Goal: Information Seeking & Learning: Check status

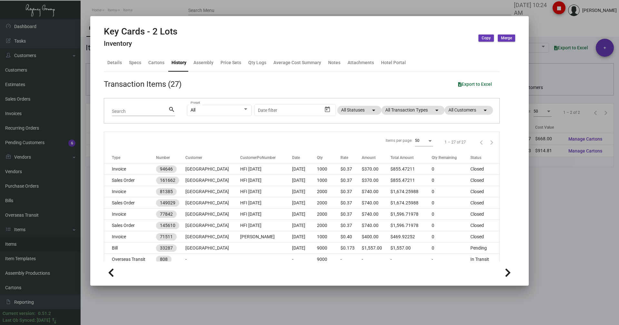
scroll to position [125, 0]
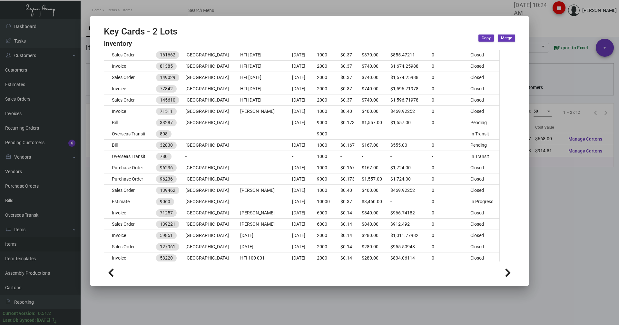
click at [138, 13] on div at bounding box center [309, 162] width 619 height 325
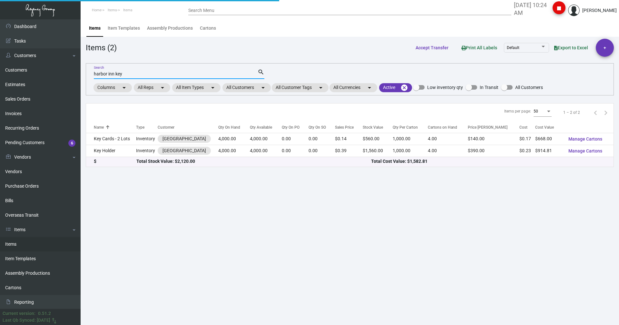
click at [125, 74] on input "harbor inn key" at bounding box center [176, 74] width 164 height 5
drag, startPoint x: 125, startPoint y: 74, endPoint x: 98, endPoint y: 79, distance: 27.4
click at [99, 79] on mat-form-field "harbor inn key Search search" at bounding box center [179, 74] width 171 height 20
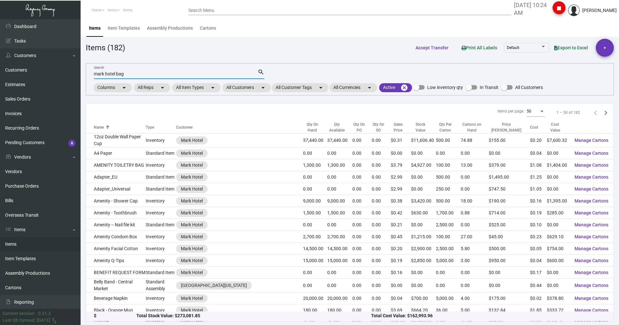
type input "mark hotel bag"
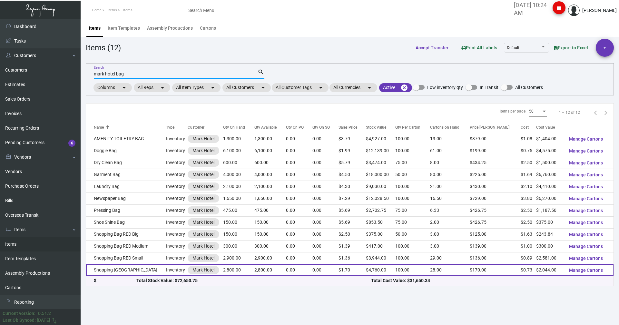
click at [113, 273] on td "Shopping [GEOGRAPHIC_DATA]" at bounding box center [126, 270] width 80 height 12
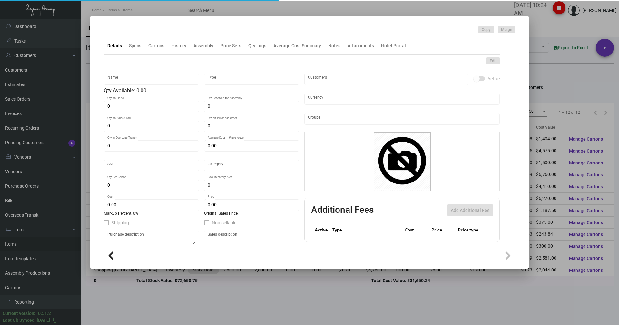
type input "Shopping [GEOGRAPHIC_DATA]"
type input "Inventory"
type input "2,800"
type input "$ 3.06"
type input "2128"
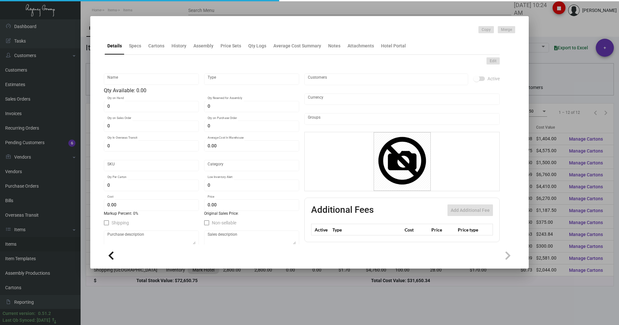
type input "Standard"
type input "100"
type input "900"
type input "$ 0.73"
type input "$ 1.70"
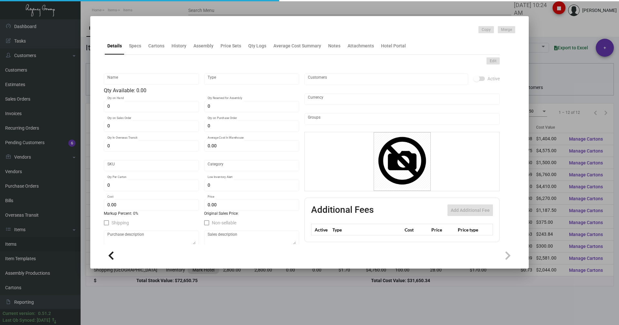
checkbox input "true"
type input "United States Dollar $"
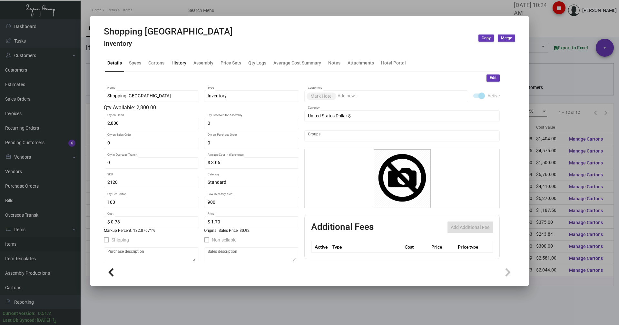
click at [176, 64] on div "History" at bounding box center [178, 62] width 15 height 7
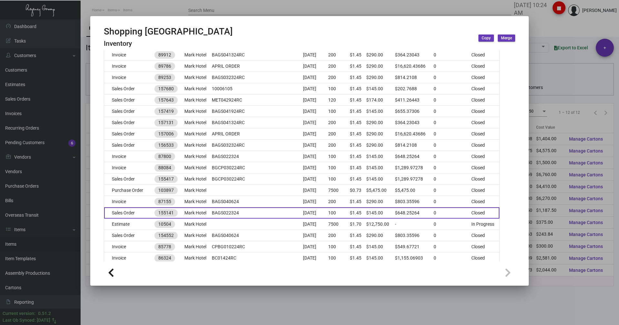
scroll to position [419, 0]
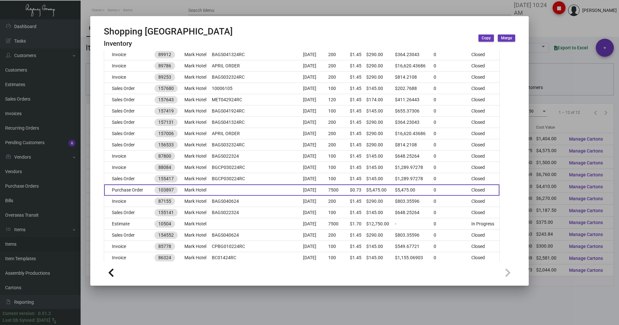
click at [125, 192] on td "Purchase Order" at bounding box center [129, 189] width 50 height 11
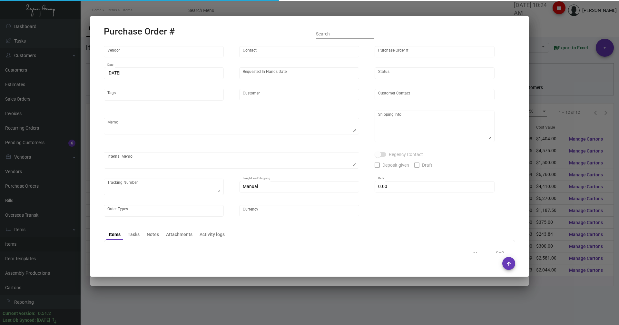
type input "Shanghai East Industrial Co., Ltd,"
type input "[PERSON_NAME]"
type input "103897"
type input "[DATE]"
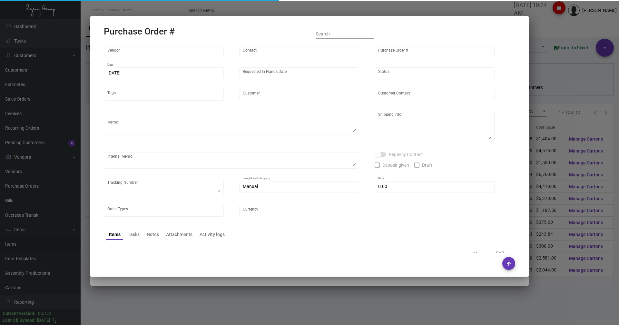
type input "Mark Hotel"
type textarea "Please ship by boat to our NJ warehouse."
type textarea "Regency Group NJ - [PERSON_NAME] [STREET_ADDRESS]"
type textarea "production will be ready 4/5. shipping half now, half [DATE]."
checkbox input "true"
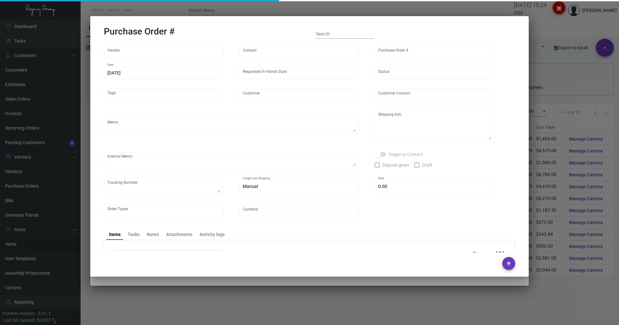
type input "$ 0.00"
type input "United States Dollar $"
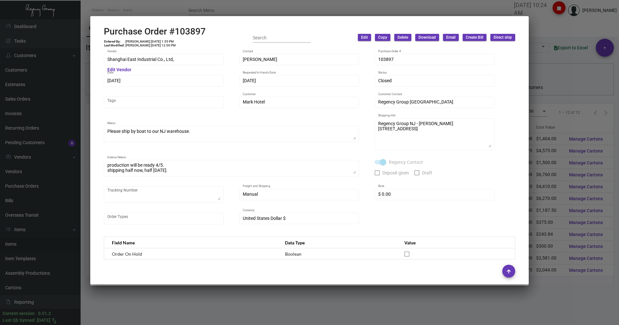
click at [143, 10] on div at bounding box center [309, 162] width 619 height 325
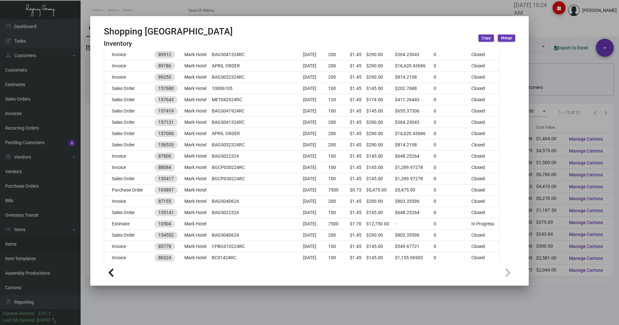
click at [159, 12] on div at bounding box center [309, 162] width 619 height 325
